Goal: Find specific fact: Find specific fact

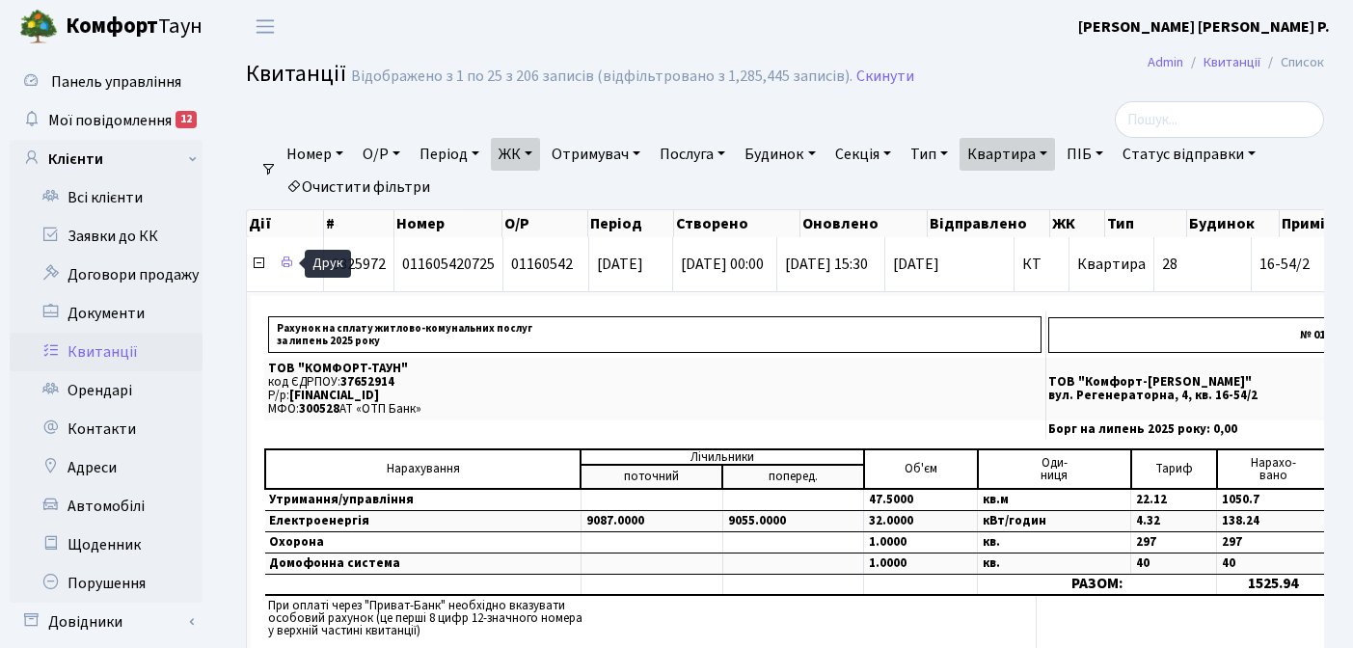
select select "25"
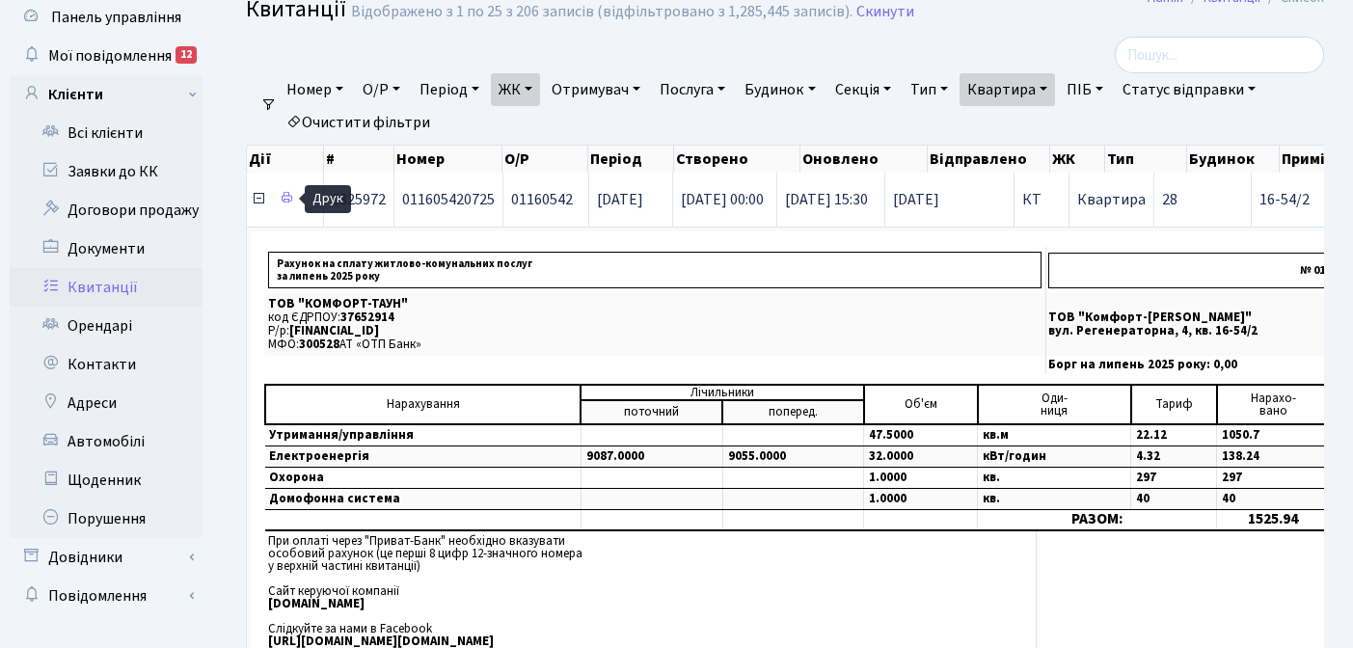
scroll to position [65, 0]
click at [257, 197] on icon at bounding box center [258, 198] width 15 height 15
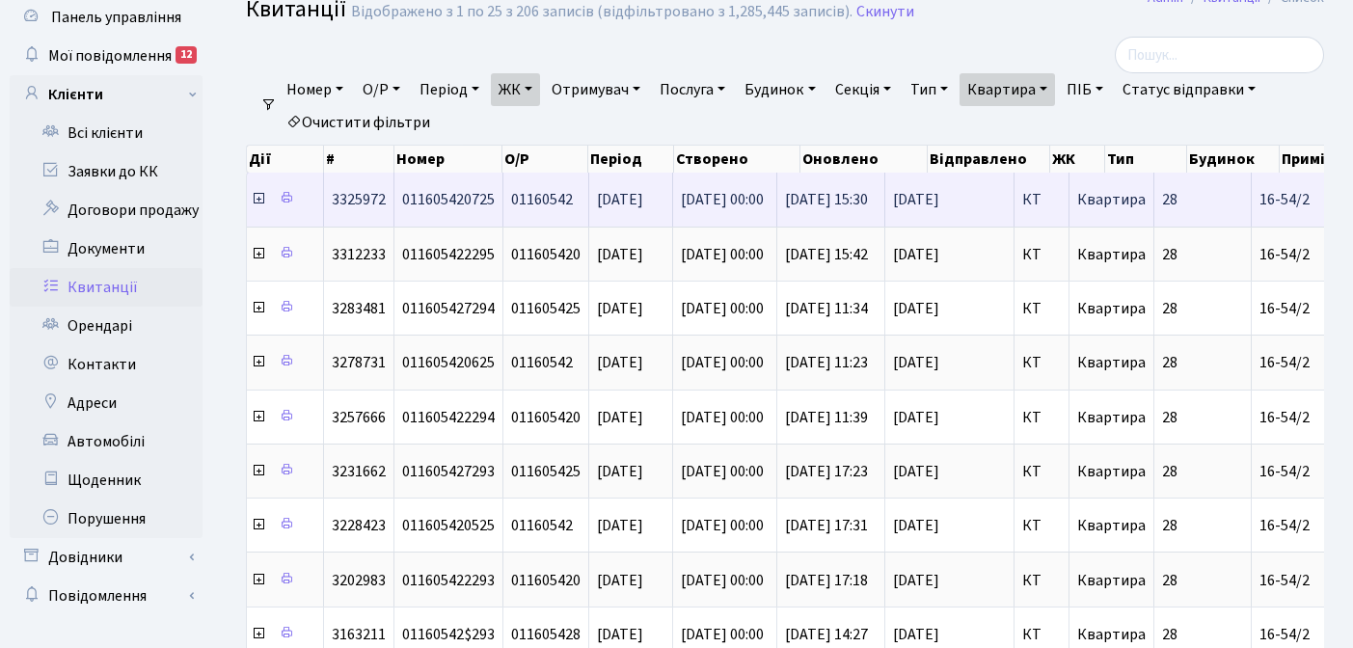
click at [257, 197] on icon at bounding box center [258, 198] width 15 height 15
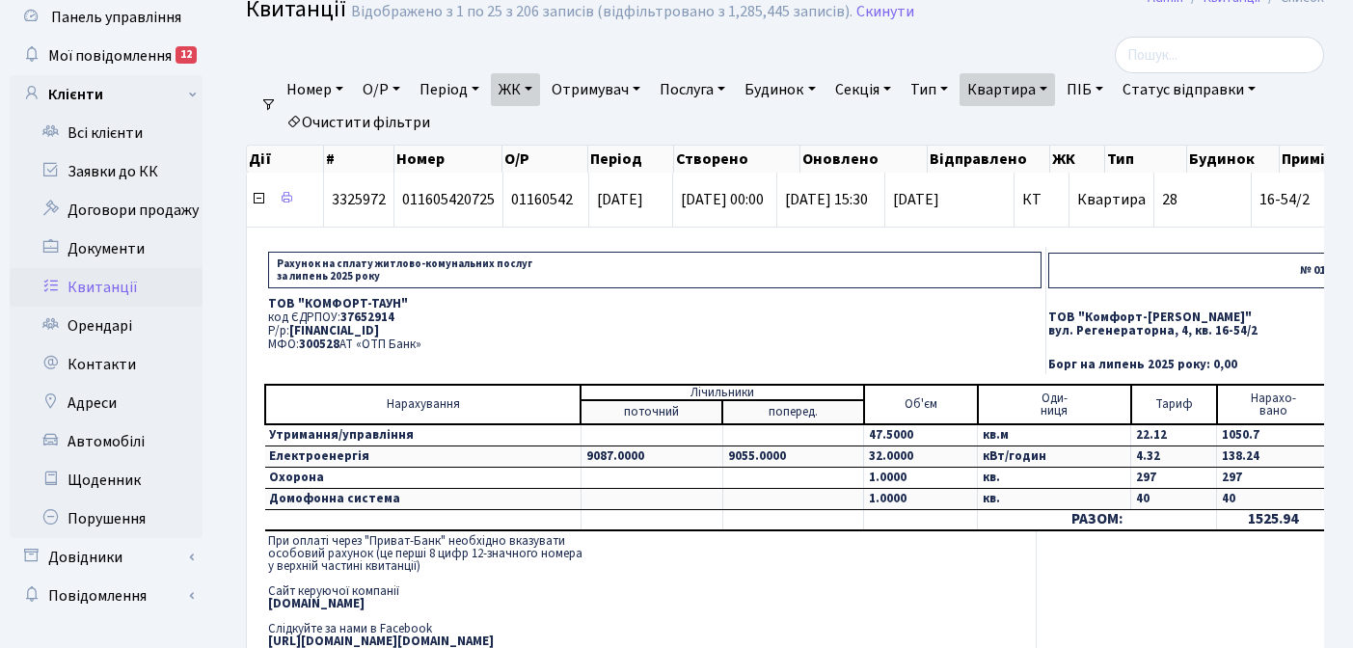
drag, startPoint x: 488, startPoint y: 330, endPoint x: 295, endPoint y: 325, distance: 192.9
click at [295, 325] on p "Р/р: [FINANCIAL_ID]" at bounding box center [654, 331] width 773 height 13
copy span "[FINANCIAL_ID]"
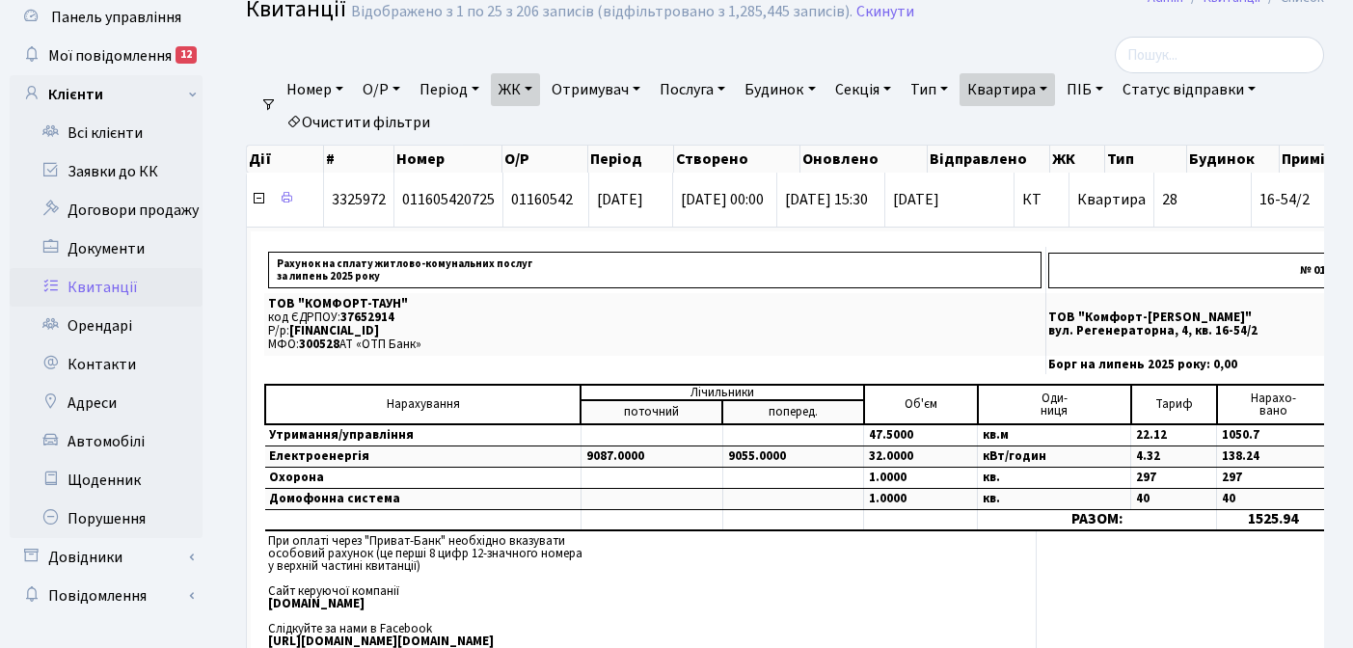
click at [1055, 83] on link "Квартира" at bounding box center [1006, 89] width 95 height 33
type input "1"
type input "2-238"
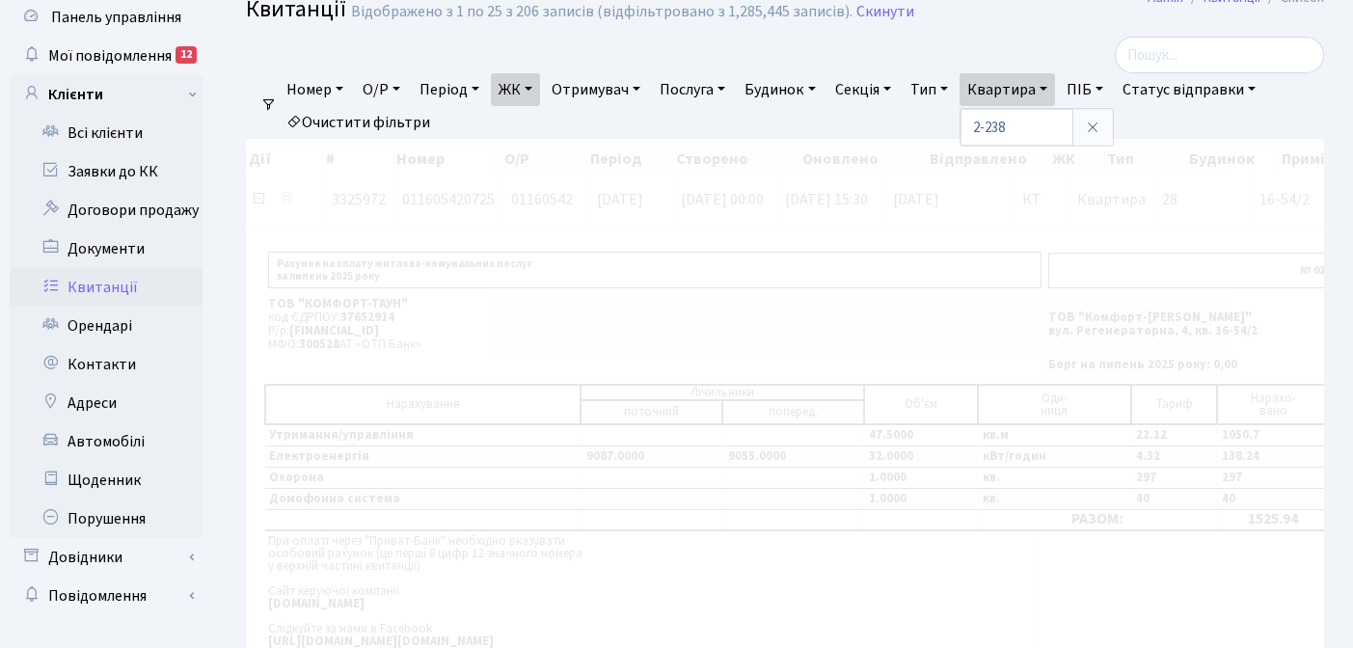
click at [537, 89] on link "ЖК" at bounding box center [515, 89] width 49 height 33
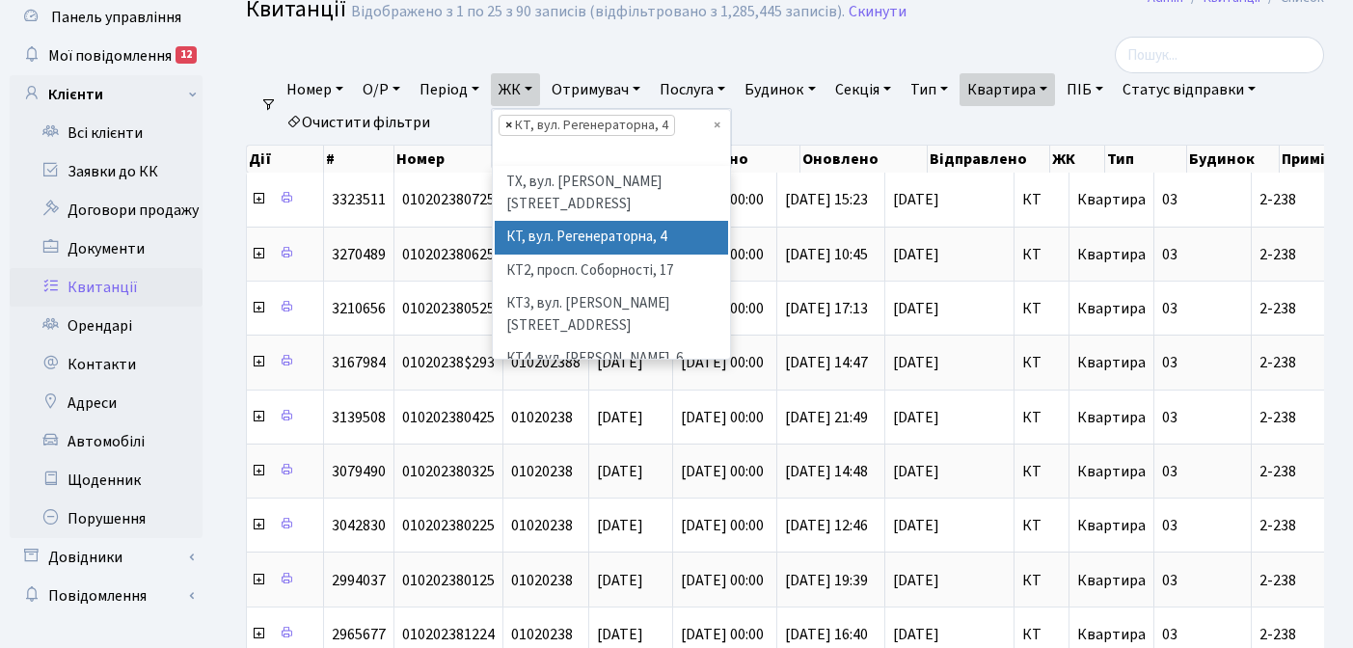
click at [512, 121] on span "×" at bounding box center [508, 125] width 7 height 19
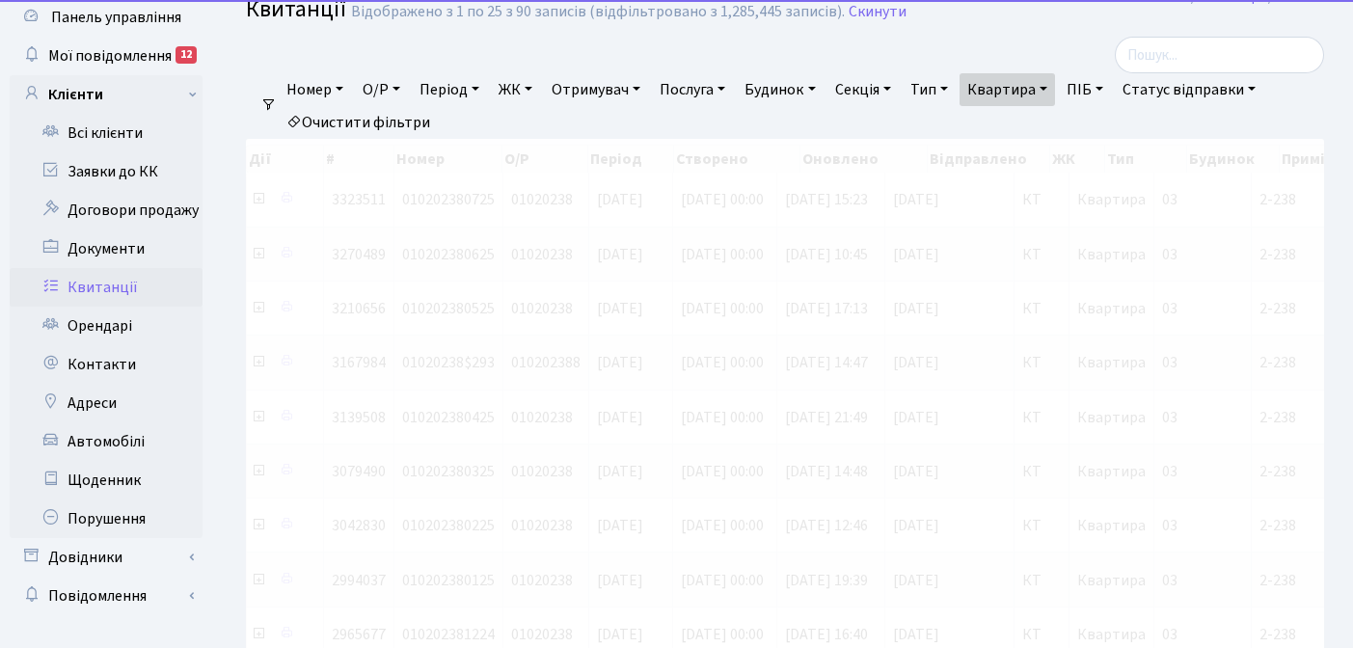
click at [535, 92] on link "ЖК" at bounding box center [515, 89] width 49 height 33
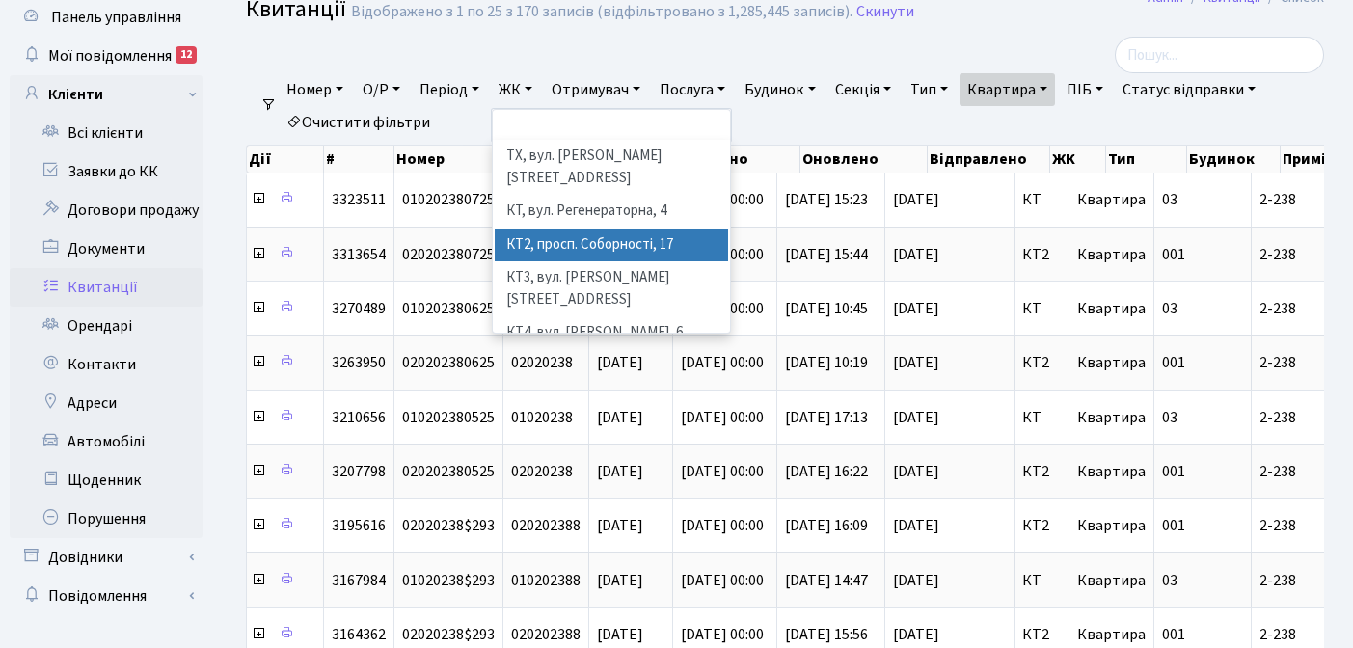
click at [566, 228] on li "КТ2, просп. Соборності, 17" at bounding box center [611, 245] width 233 height 34
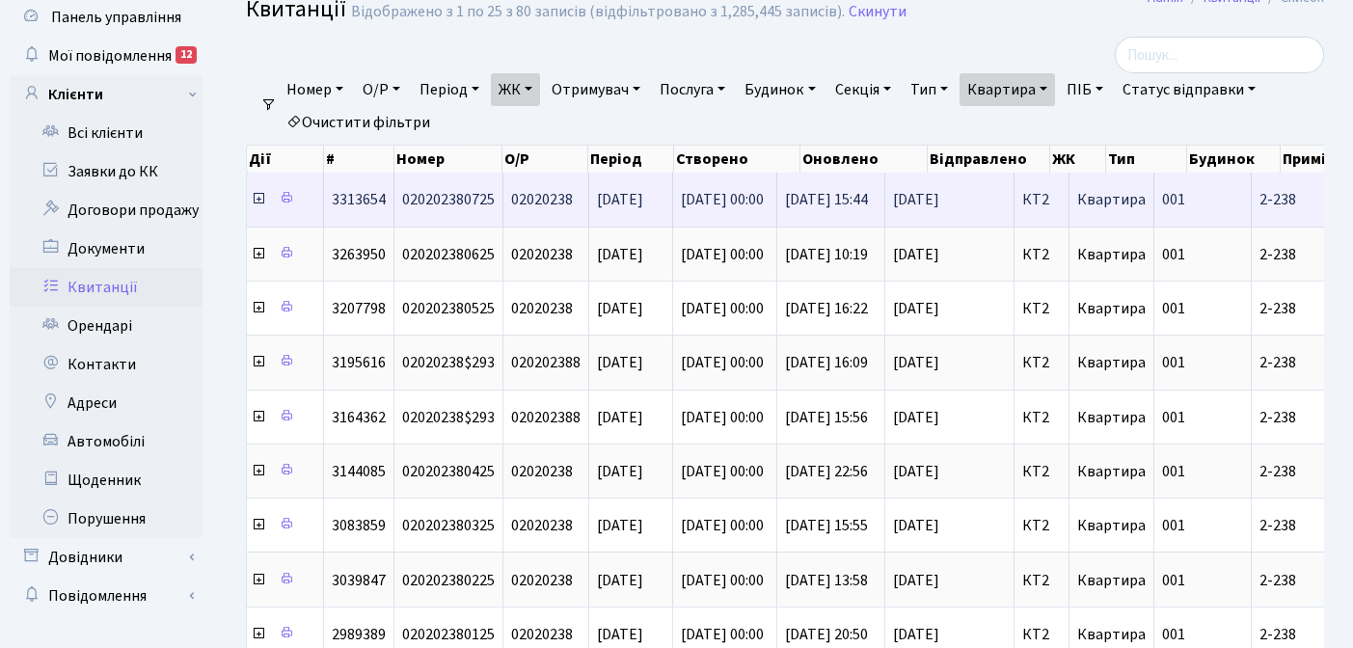
click at [261, 202] on icon at bounding box center [258, 198] width 15 height 15
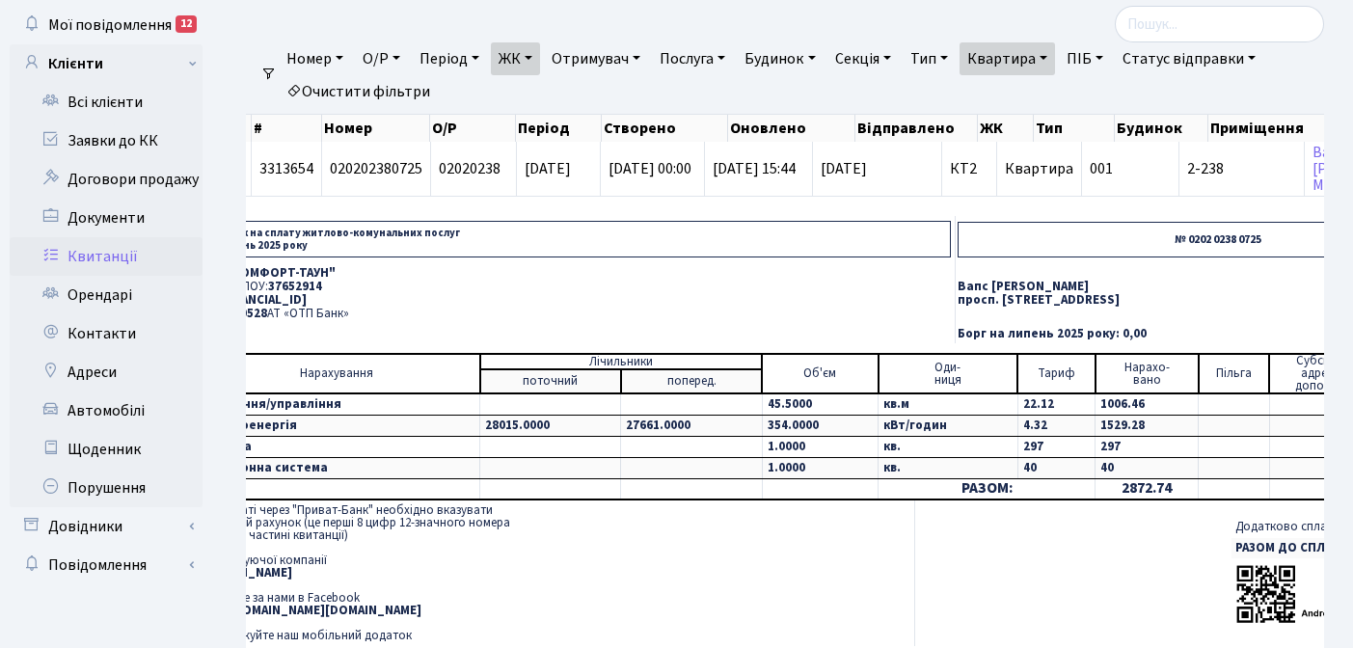
scroll to position [0, 80]
